Goal: Understand process/instructions

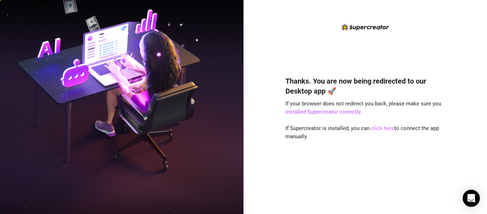
click at [380, 128] on link "click here" at bounding box center [382, 128] width 23 height 6
click at [324, 111] on link "installed Supercreator correctly" at bounding box center [322, 112] width 75 height 6
click at [378, 128] on link "click here" at bounding box center [382, 128] width 23 height 6
click at [380, 126] on link "click here" at bounding box center [382, 128] width 23 height 6
click at [320, 111] on link "installed Supercreator correctly" at bounding box center [322, 112] width 75 height 6
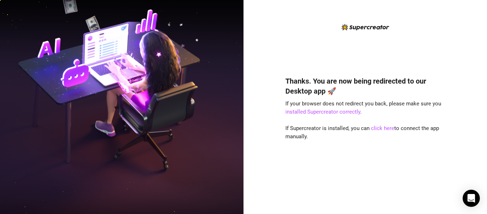
click at [334, 173] on div "Thanks. You are now being redirected to our Desktop app 🚀 If your browser does …" at bounding box center [365, 135] width 160 height 136
click at [325, 111] on link "installed Supercreator correctly" at bounding box center [322, 112] width 75 height 6
click at [418, 184] on div "Thanks. You are now being redirected to our Desktop app 🚀 If your browser does …" at bounding box center [365, 135] width 160 height 136
click at [382, 130] on link "click here" at bounding box center [382, 128] width 23 height 6
click at [383, 130] on link "click here" at bounding box center [382, 128] width 23 height 6
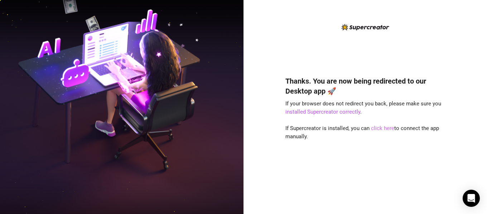
click at [378, 130] on link "click here" at bounding box center [382, 128] width 23 height 6
